Goal: Transaction & Acquisition: Book appointment/travel/reservation

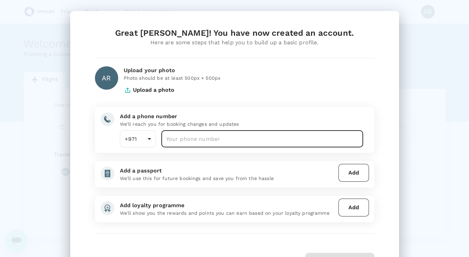
click at [232, 137] on input "number" at bounding box center [263, 138] width 202 height 17
type input "566032129"
click at [310, 175] on p "We'll use this for future bookings and save you from the hassle" at bounding box center [228, 178] width 216 height 7
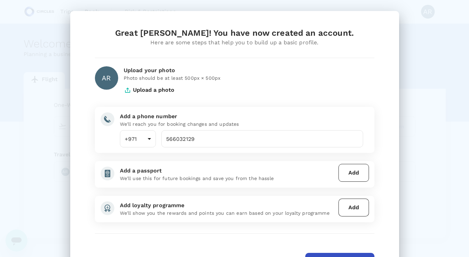
click at [355, 174] on button "Add" at bounding box center [354, 173] width 31 height 18
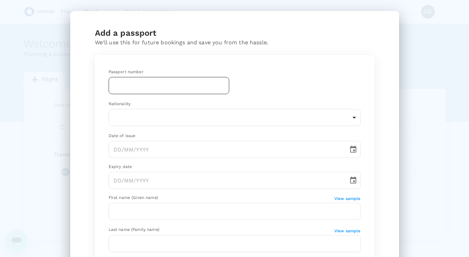
click at [222, 85] on input "text" at bounding box center [169, 85] width 121 height 17
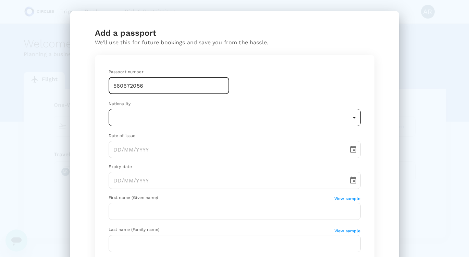
type input "560672056"
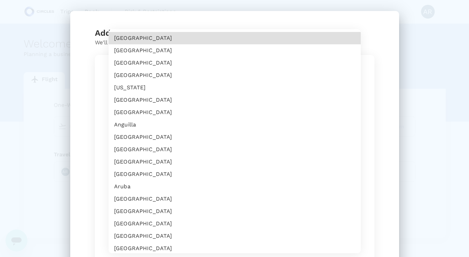
click at [204, 119] on body "Trips Book Risk & Restrictions AR Welcome , [PERSON_NAME] . Planning a business…" at bounding box center [234, 140] width 469 height 281
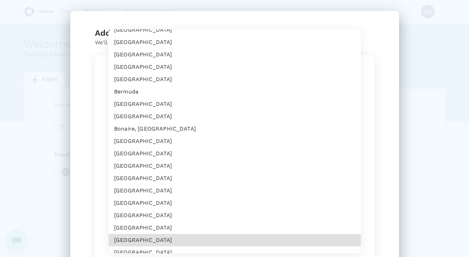
scroll to position [366, 0]
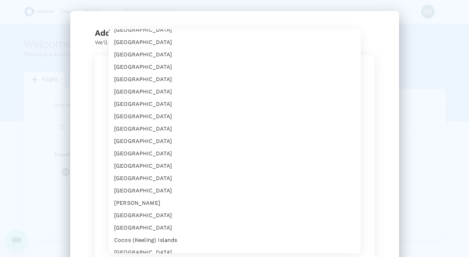
drag, startPoint x: 345, startPoint y: 65, endPoint x: 286, endPoint y: 282, distance: 224.6
click at [286, 256] on html "Trips Book Risk & Restrictions AR Welcome , [PERSON_NAME] . Planning a business…" at bounding box center [234, 140] width 469 height 281
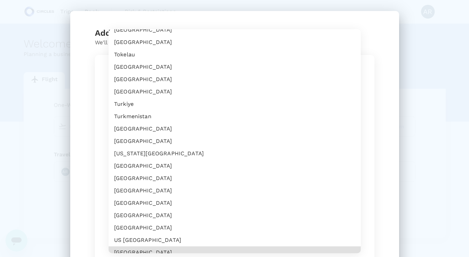
scroll to position [2831, 0]
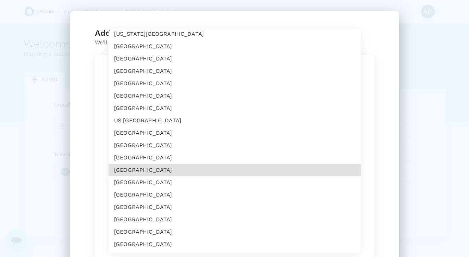
click at [192, 83] on li "[GEOGRAPHIC_DATA]" at bounding box center [235, 83] width 252 height 12
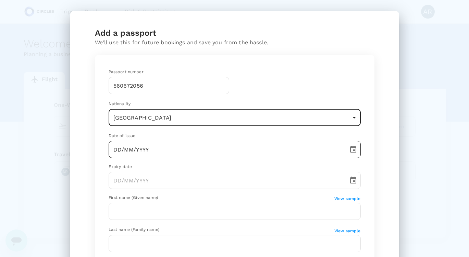
click at [169, 146] on input "DD/MM/YYYY" at bounding box center [226, 149] width 235 height 17
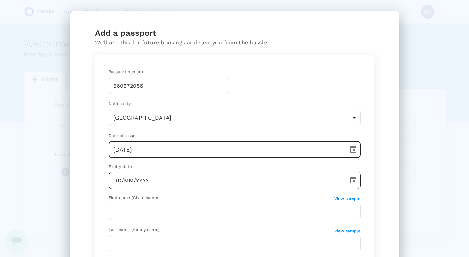
click at [169, 177] on input "DD/MM/YYYY" at bounding box center [226, 179] width 235 height 17
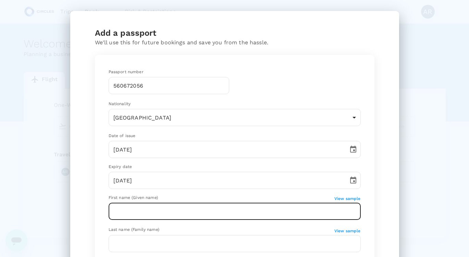
click at [176, 206] on input "text" at bounding box center [235, 210] width 252 height 17
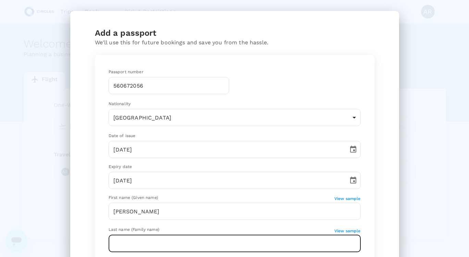
click at [156, 238] on input "text" at bounding box center [235, 243] width 252 height 17
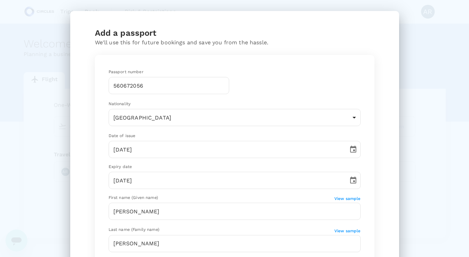
click at [368, 211] on div "Passport number [PASSPORT] ​ Nationality [DEMOGRAPHIC_DATA] [GEOGRAPHIC_DATA] ​…" at bounding box center [234, 192] width 269 height 265
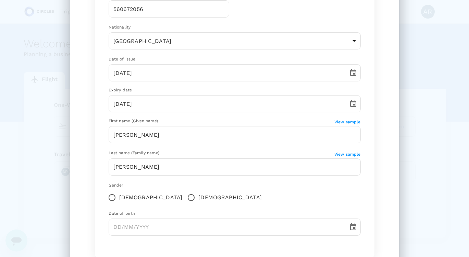
scroll to position [82, 0]
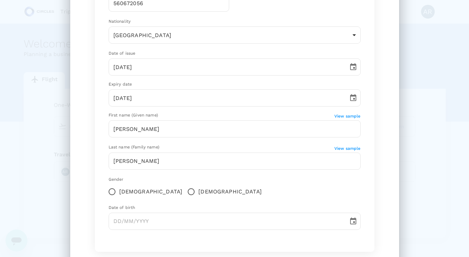
click at [112, 192] on input "[DEMOGRAPHIC_DATA]" at bounding box center [112, 191] width 14 height 14
click at [118, 219] on input "DD/MM/YYYY" at bounding box center [226, 220] width 235 height 17
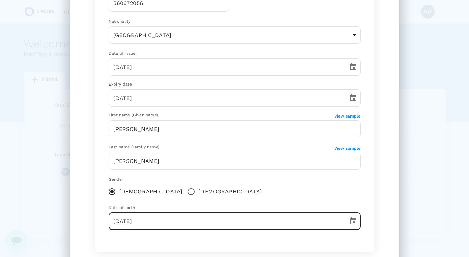
click at [329, 195] on div "Gender [DEMOGRAPHIC_DATA] [DEMOGRAPHIC_DATA]" at bounding box center [235, 187] width 252 height 23
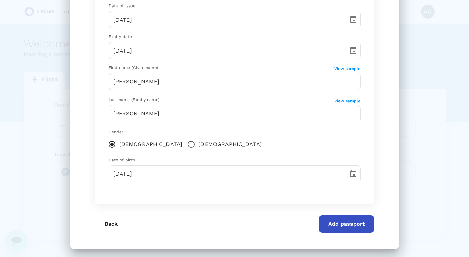
scroll to position [133, 0]
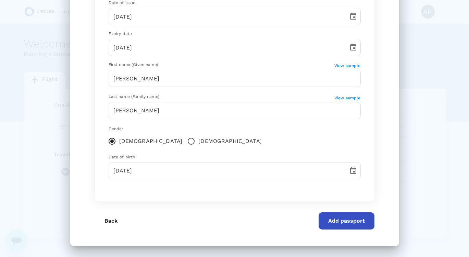
click at [335, 218] on button "Add passport" at bounding box center [347, 220] width 56 height 17
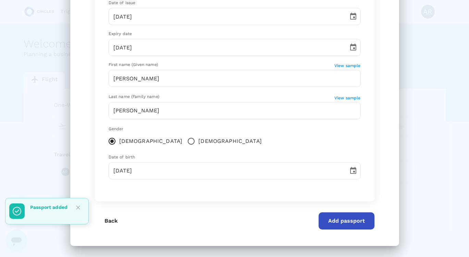
scroll to position [41, 0]
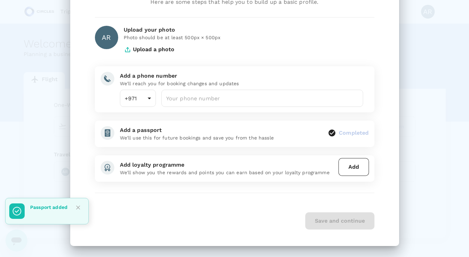
click at [77, 207] on icon "Close" at bounding box center [78, 207] width 4 height 4
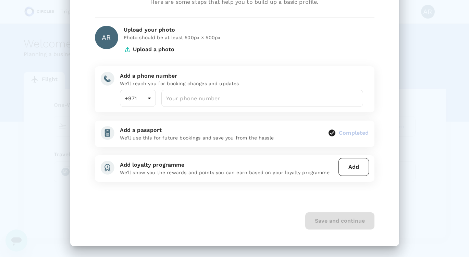
click at [191, 218] on div "Save and continue" at bounding box center [235, 220] width 280 height 17
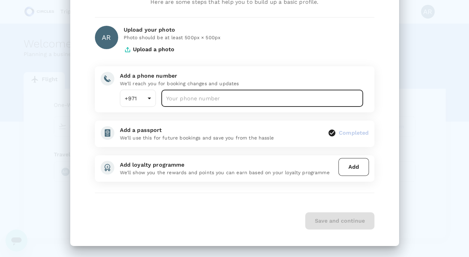
click at [256, 98] on input "number" at bounding box center [263, 98] width 202 height 17
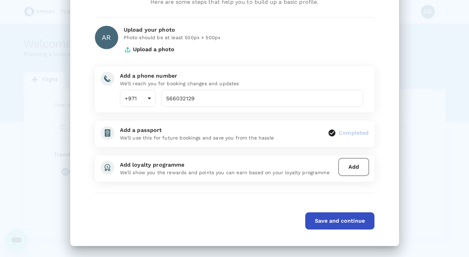
click at [387, 103] on div "Great [PERSON_NAME]! You have now created an account. Here are some steps that …" at bounding box center [234, 108] width 329 height 275
click at [336, 219] on button "Save and continue" at bounding box center [340, 220] width 69 height 17
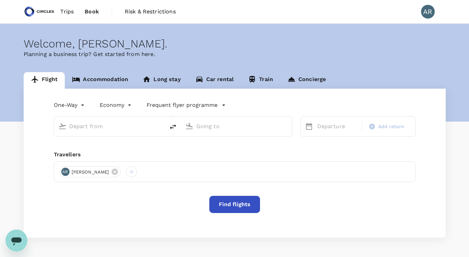
click at [112, 81] on link "Accommodation" at bounding box center [100, 80] width 71 height 16
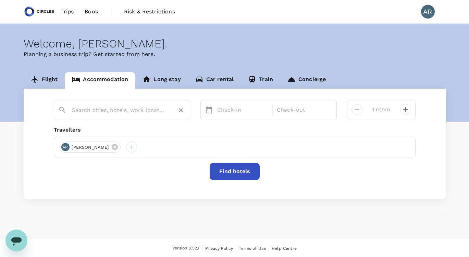
click at [108, 110] on input "text" at bounding box center [119, 110] width 95 height 11
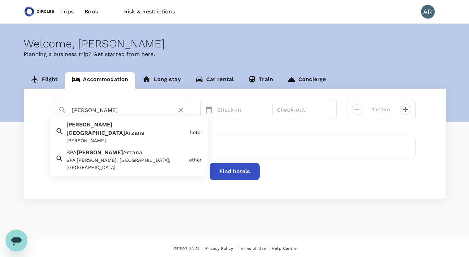
click at [121, 137] on div "[PERSON_NAME]" at bounding box center [127, 140] width 121 height 7
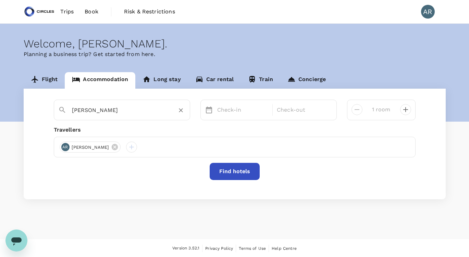
click at [208, 110] on icon at bounding box center [209, 110] width 8 height 8
click at [222, 109] on p "Check-in" at bounding box center [242, 110] width 51 height 8
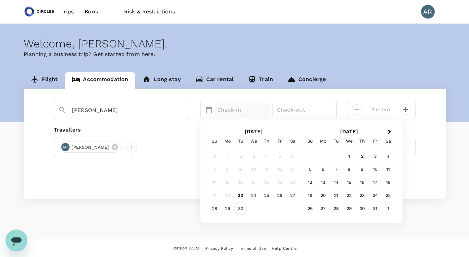
click at [240, 208] on div "30" at bounding box center [240, 208] width 13 height 13
click at [376, 156] on div "3" at bounding box center [375, 156] width 13 height 13
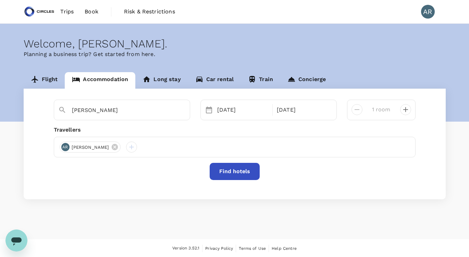
click at [404, 109] on icon "decrease" at bounding box center [406, 109] width 5 height 5
click at [357, 111] on icon "decrease" at bounding box center [357, 109] width 8 height 8
click at [236, 171] on button "Find hotels" at bounding box center [235, 171] width 50 height 17
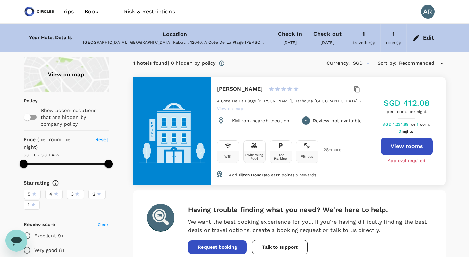
click at [412, 143] on button "View rooms" at bounding box center [407, 146] width 52 height 17
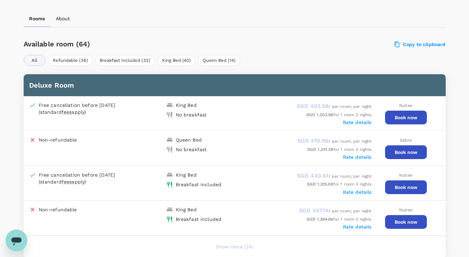
scroll to position [315, 0]
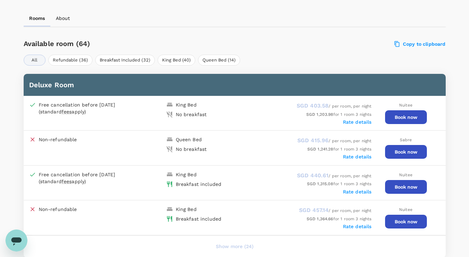
click at [410, 115] on button "Book now" at bounding box center [406, 117] width 42 height 14
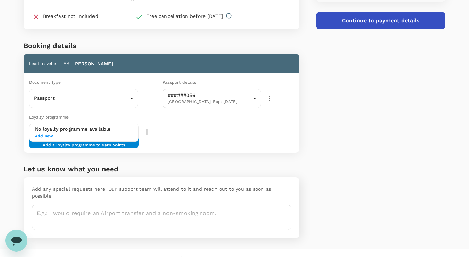
scroll to position [105, 0]
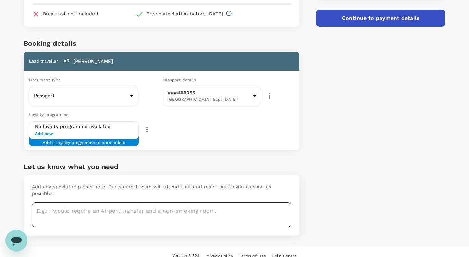
click at [206, 206] on textarea at bounding box center [162, 214] width 260 height 25
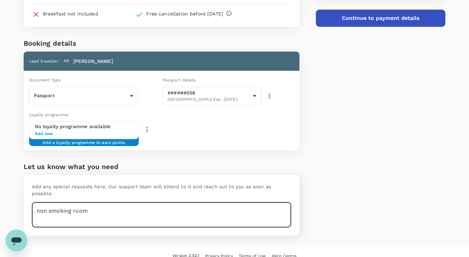
type textarea "non smoking room"
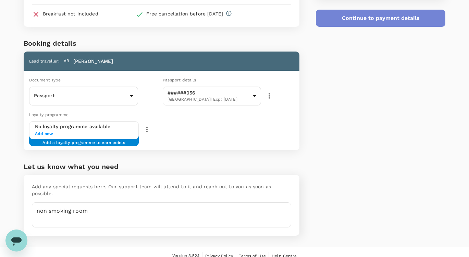
click at [372, 19] on button "Continue to payment details" at bounding box center [381, 18] width 130 height 17
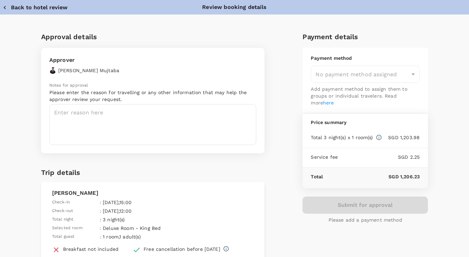
type input "9cb7bd09-647a-4334-94d9-122ca4480a85"
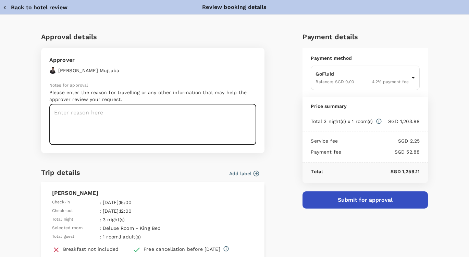
click at [172, 122] on textarea at bounding box center [152, 124] width 207 height 41
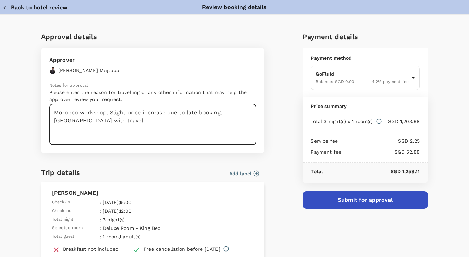
type textarea "Morocco workshop. Slight price increase due to late booking. Aligned with travel"
click at [278, 173] on div "Approval details Approver Hassan Mujtaba Notes for approval Please enter the re…" at bounding box center [232, 199] width 393 height 346
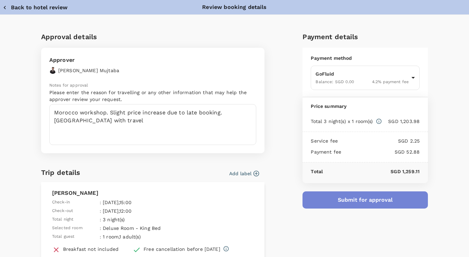
click at [336, 202] on button "Submit for approval" at bounding box center [366, 199] width 126 height 17
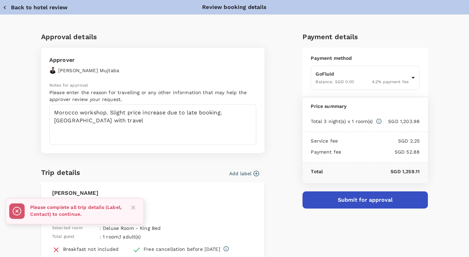
click at [133, 206] on icon "Close" at bounding box center [133, 207] width 7 height 7
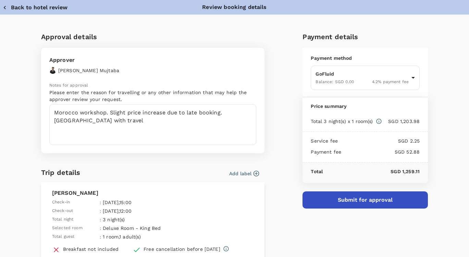
click at [271, 157] on div "Approval details Approver Hassan Mujtaba Notes for approval Please enter the re…" at bounding box center [232, 199] width 393 height 346
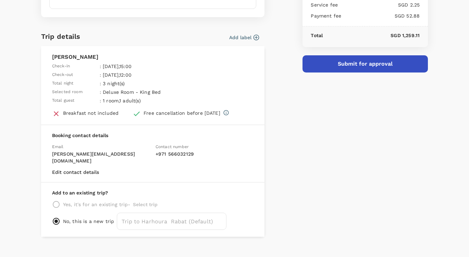
scroll to position [140, 0]
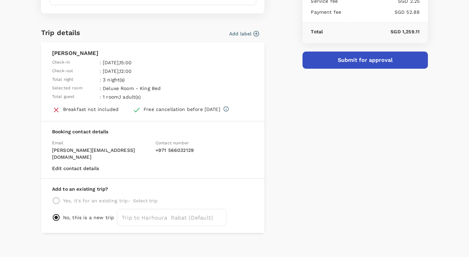
click at [239, 196] on div "Yes, it's for an existing trip - Select trip" at bounding box center [153, 200] width 202 height 8
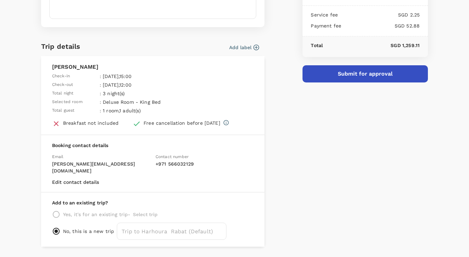
scroll to position [112, 0]
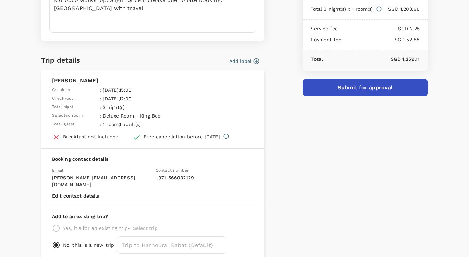
click at [385, 88] on button "Submit for approval" at bounding box center [366, 87] width 126 height 17
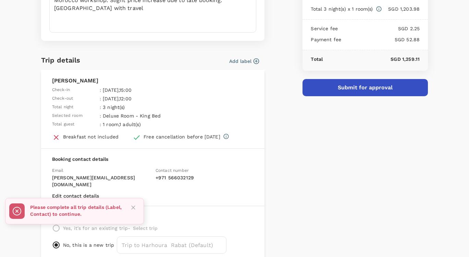
click at [132, 206] on icon "Close" at bounding box center [133, 207] width 4 height 4
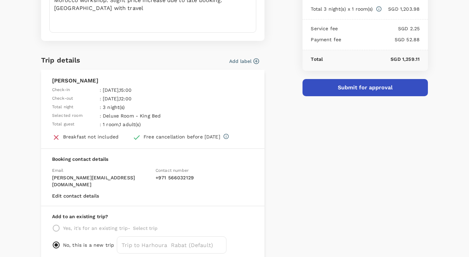
click at [57, 224] on div "Yes, it's for an existing trip - Select trip" at bounding box center [153, 228] width 202 height 8
click at [159, 206] on div "Add to an existing trip? Yes, it's for an existing trip - Select trip No, this …" at bounding box center [153, 233] width 224 height 54
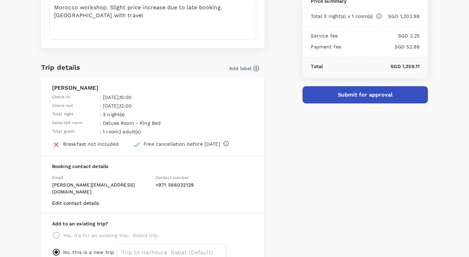
scroll to position [98, 0]
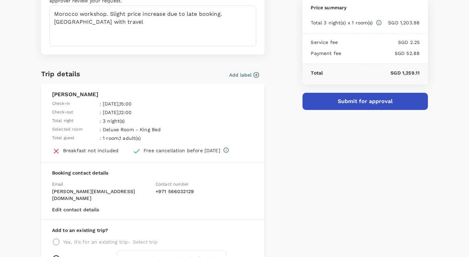
click at [255, 73] on icon "button" at bounding box center [256, 74] width 7 height 7
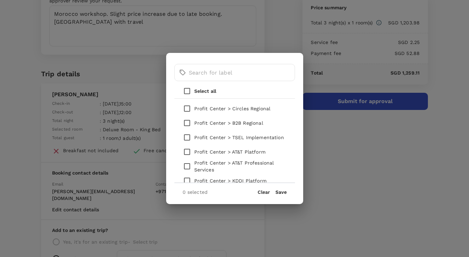
click at [186, 123] on input "checkbox" at bounding box center [187, 123] width 14 height 14
checkbox input "true"
click at [279, 191] on button "Save" at bounding box center [281, 191] width 11 height 5
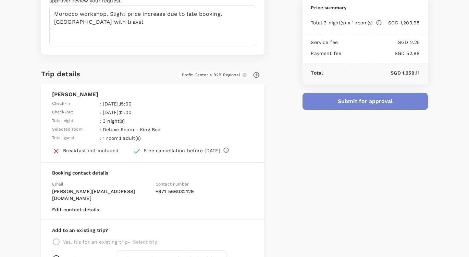
click at [334, 100] on button "Submit for approval" at bounding box center [366, 101] width 126 height 17
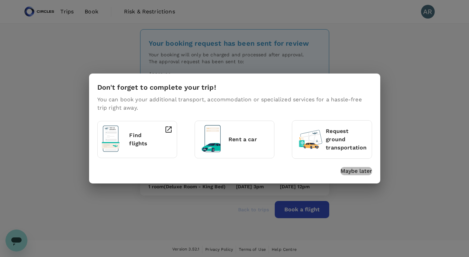
click at [350, 170] on p "Maybe later" at bounding box center [357, 171] width 32 height 8
